Goal: Task Accomplishment & Management: Manage account settings

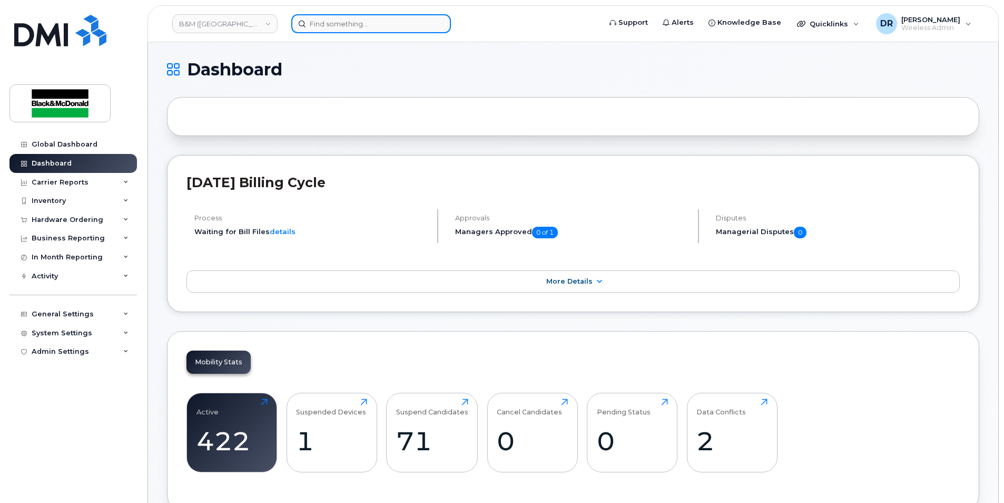
click at [318, 22] on input at bounding box center [371, 23] width 160 height 19
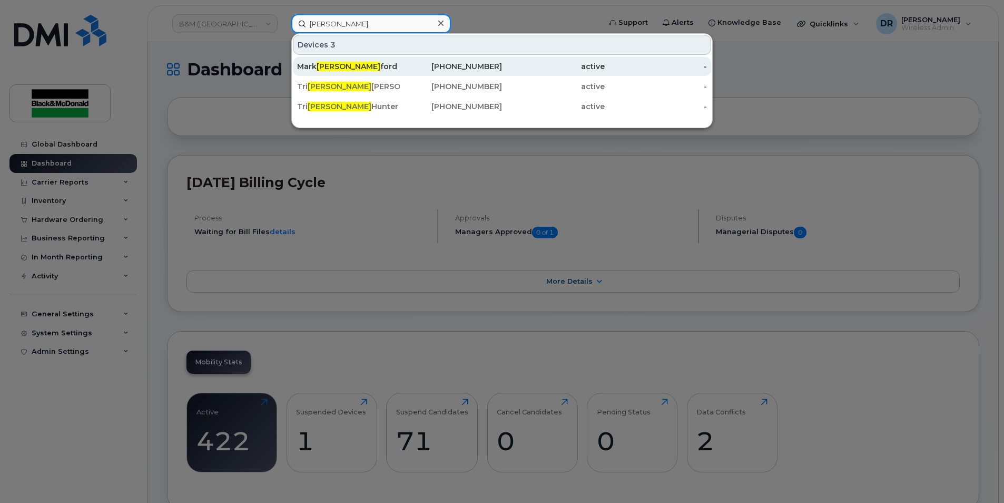
type input "stan"
click at [324, 69] on span "Stan" at bounding box center [349, 66] width 64 height 9
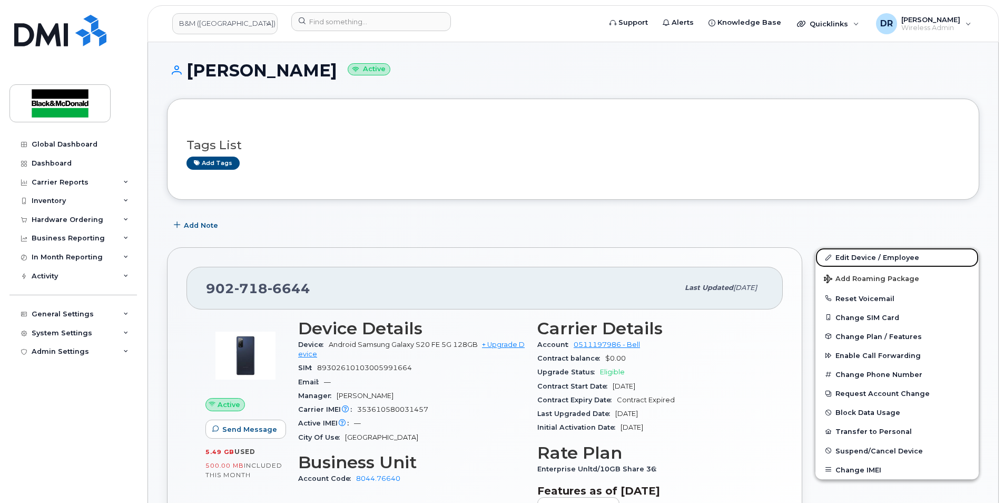
drag, startPoint x: 876, startPoint y: 256, endPoint x: 649, endPoint y: 311, distance: 233.6
click at [876, 256] on link "Edit Device / Employee" at bounding box center [897, 257] width 163 height 19
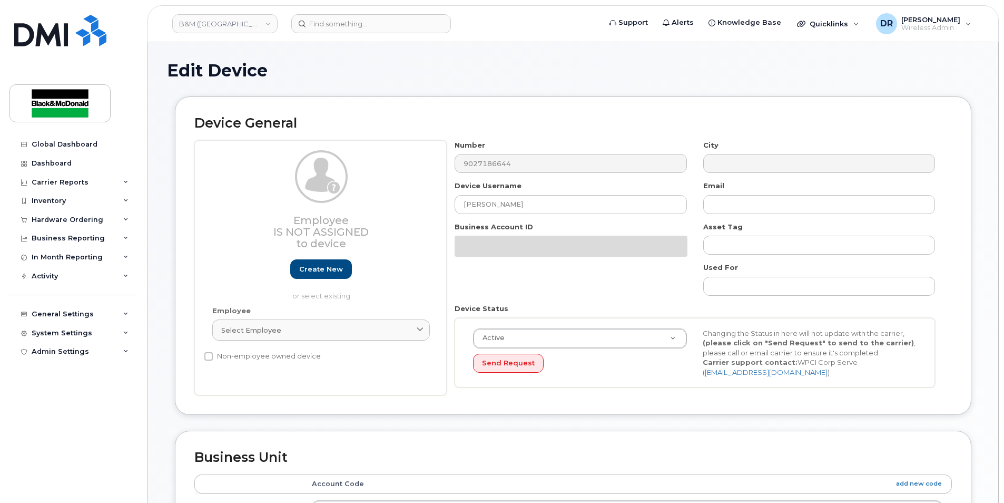
select select "91380"
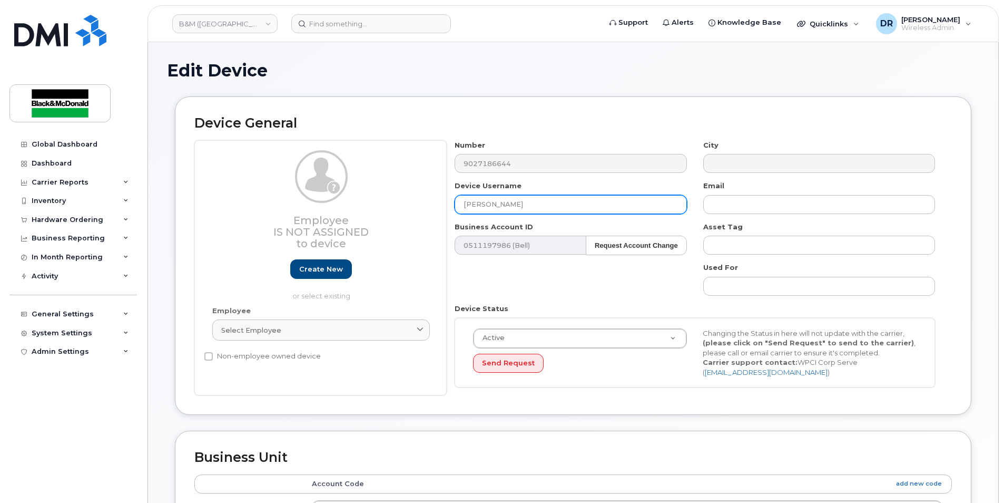
drag, startPoint x: 551, startPoint y: 204, endPoint x: 208, endPoint y: 209, distance: 343.6
click at [208, 209] on div "Employee Is not assigned to device Create new or select existing Employee Selec…" at bounding box center [573, 268] width 758 height 256
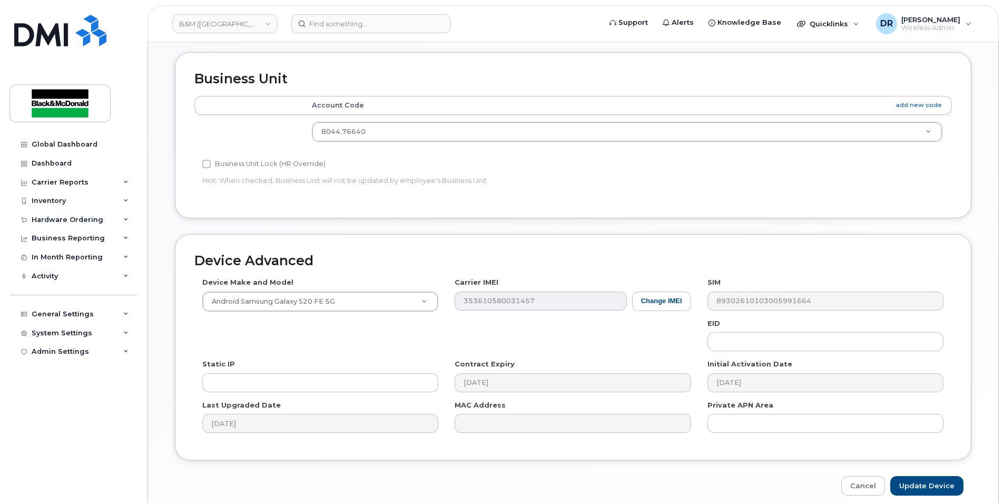
scroll to position [424, 0]
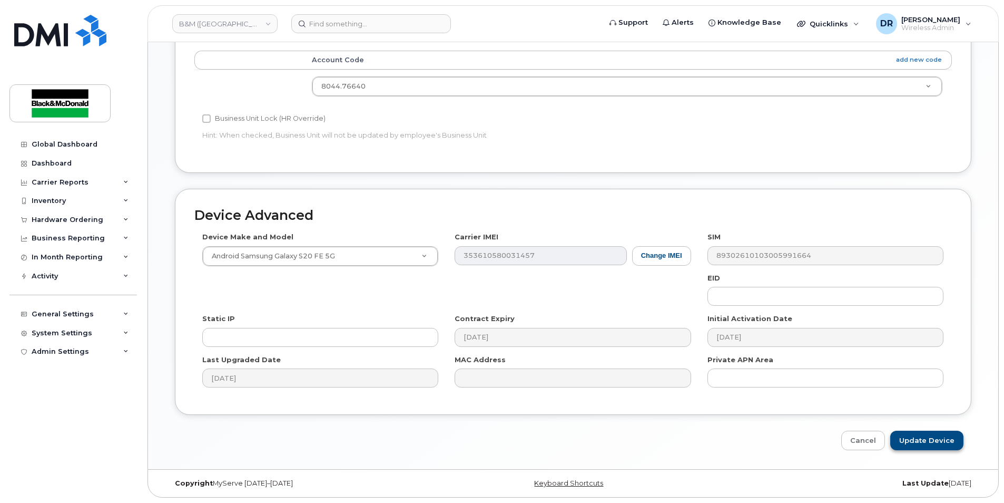
type input "Spare"
click at [930, 442] on input "Update Device" at bounding box center [927, 440] width 73 height 19
type input "Saving..."
